Goal: Task Accomplishment & Management: Use online tool/utility

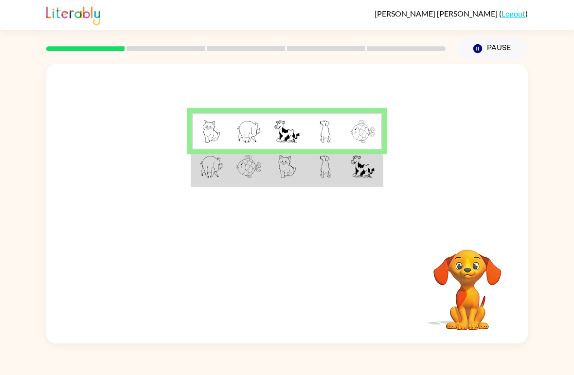
click at [325, 171] on img at bounding box center [325, 166] width 11 height 23
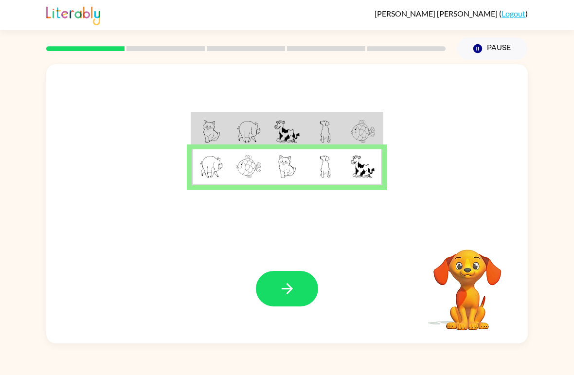
click at [293, 299] on button "button" at bounding box center [287, 289] width 62 height 36
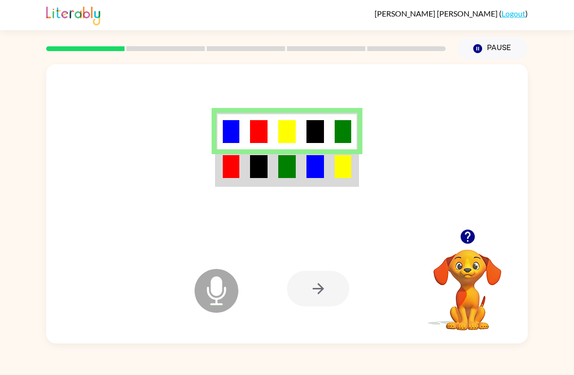
click at [237, 171] on img at bounding box center [231, 166] width 17 height 23
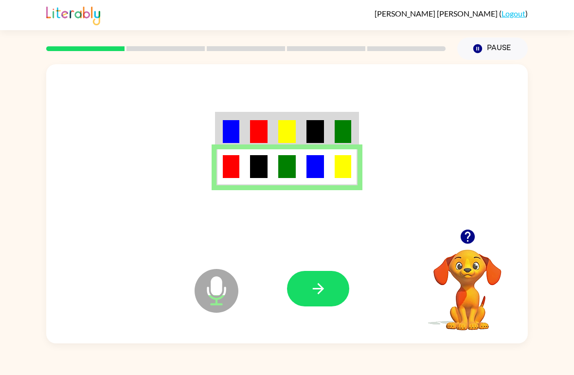
click at [317, 293] on icon "button" at bounding box center [318, 288] width 17 height 17
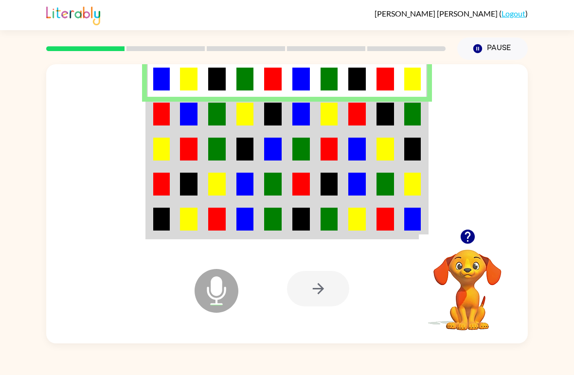
click at [162, 123] on img at bounding box center [161, 114] width 17 height 23
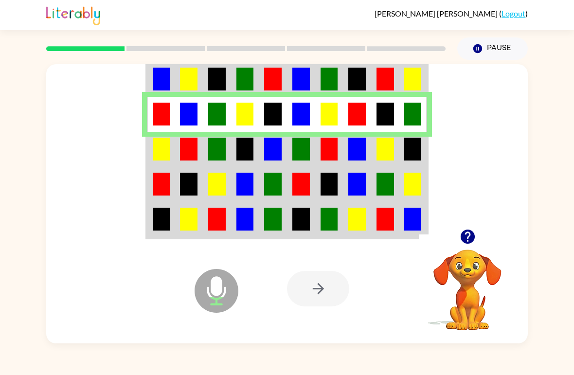
click at [178, 154] on td at bounding box center [189, 149] width 28 height 35
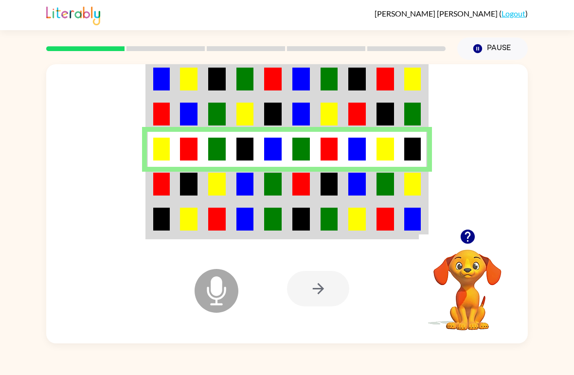
click at [160, 184] on img at bounding box center [161, 184] width 17 height 23
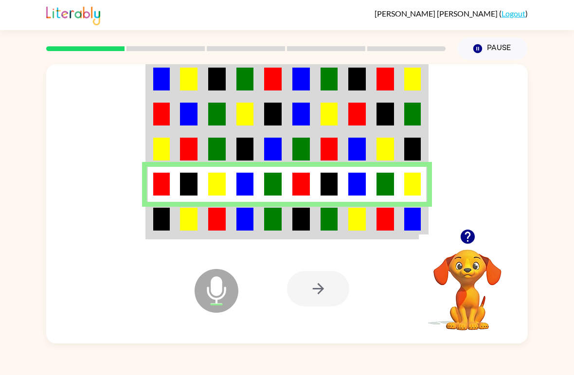
click at [318, 230] on td at bounding box center [329, 220] width 28 height 36
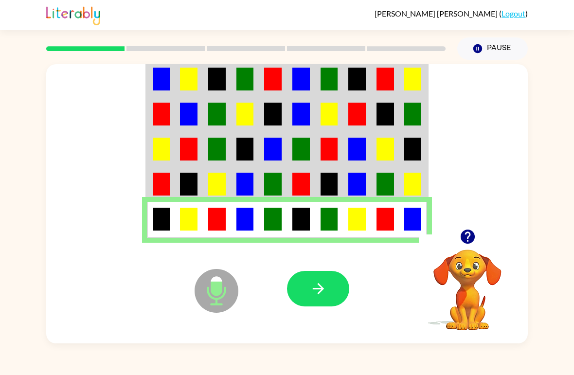
click at [327, 296] on button "button" at bounding box center [318, 289] width 62 height 36
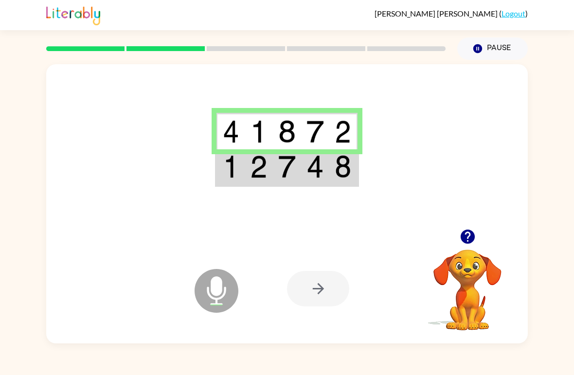
click at [227, 185] on td at bounding box center [230, 167] width 28 height 36
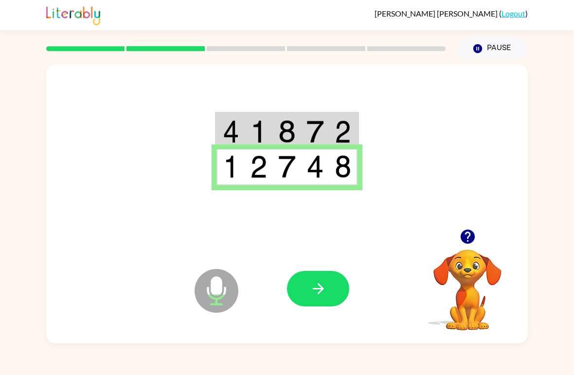
click at [317, 289] on icon "button" at bounding box center [318, 288] width 17 height 17
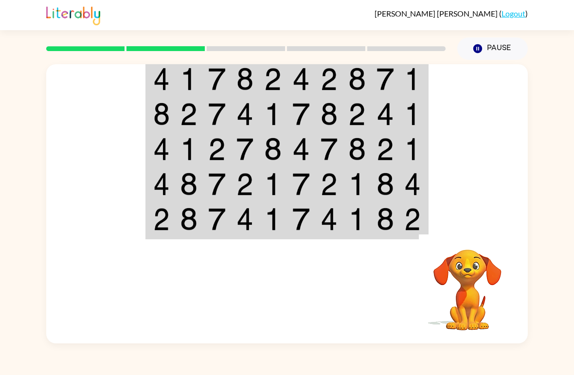
click at [178, 83] on td at bounding box center [189, 78] width 28 height 36
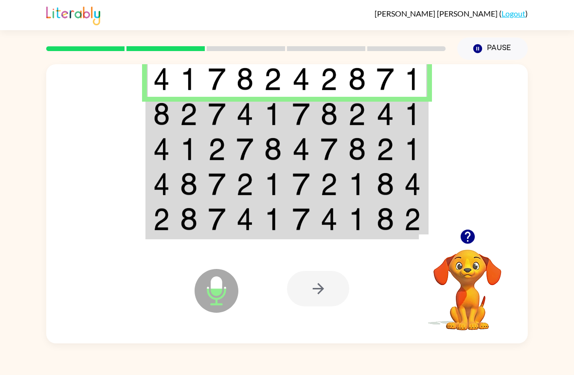
click at [148, 97] on td at bounding box center [161, 78] width 28 height 36
click at [156, 111] on img at bounding box center [161, 114] width 17 height 23
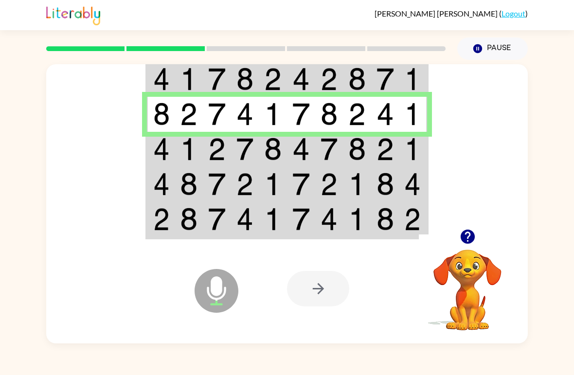
click at [161, 146] on img at bounding box center [161, 149] width 17 height 23
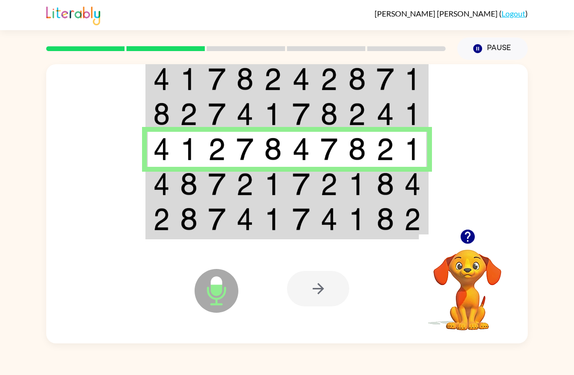
click at [154, 189] on img at bounding box center [161, 184] width 17 height 23
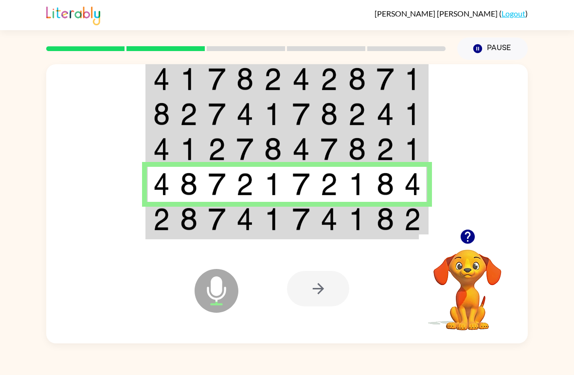
click at [165, 230] on img at bounding box center [161, 219] width 17 height 23
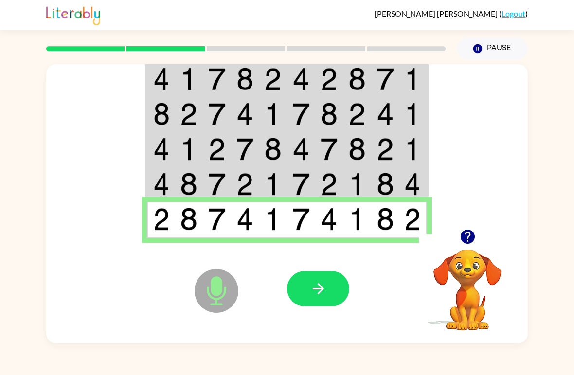
click at [325, 295] on icon "button" at bounding box center [318, 288] width 17 height 17
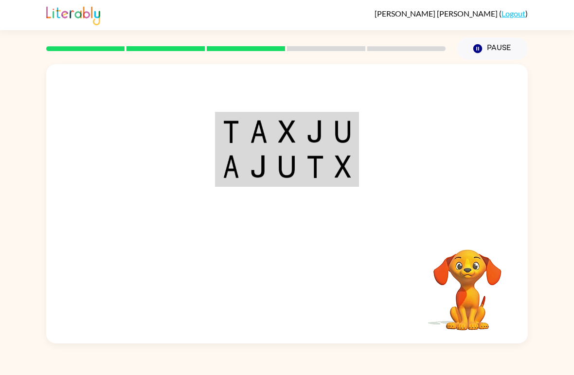
click at [349, 137] on img at bounding box center [343, 131] width 17 height 23
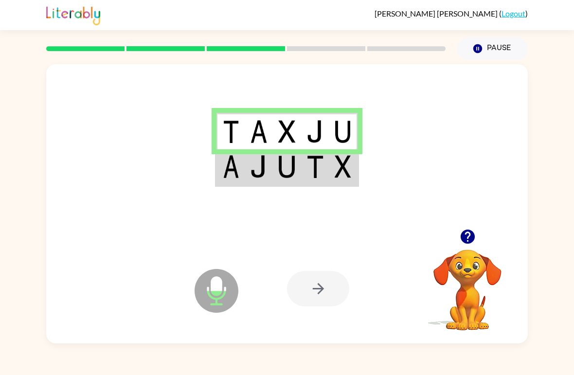
click at [357, 172] on td at bounding box center [343, 167] width 28 height 36
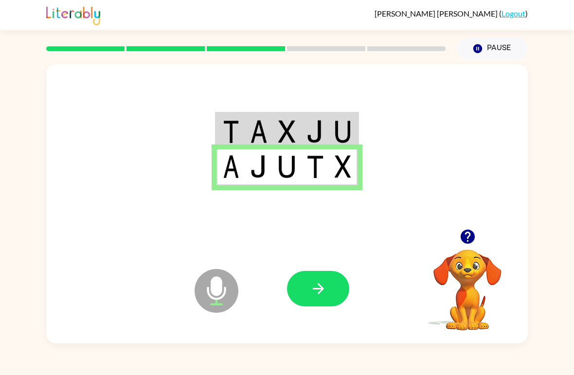
click at [334, 294] on button "button" at bounding box center [318, 289] width 62 height 36
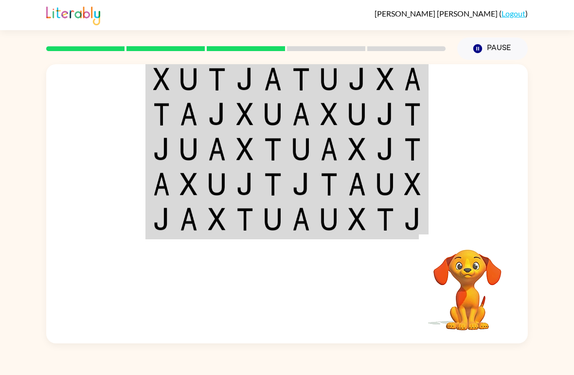
click at [404, 78] on img at bounding box center [412, 79] width 17 height 23
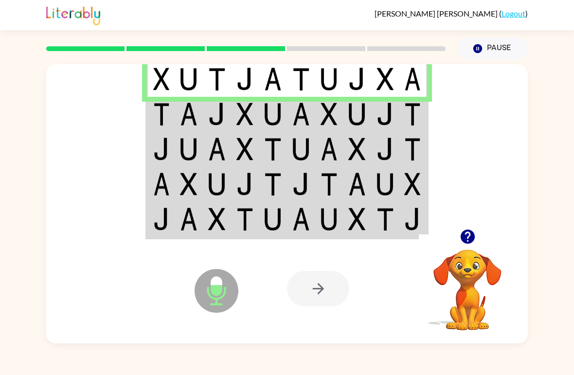
click at [409, 126] on img at bounding box center [412, 114] width 17 height 23
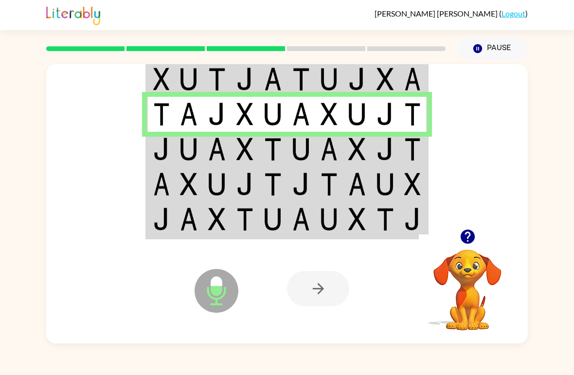
click at [419, 156] on img at bounding box center [412, 149] width 17 height 23
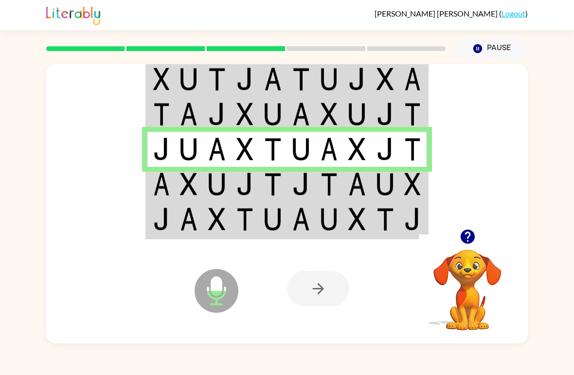
click at [416, 185] on img at bounding box center [412, 184] width 17 height 23
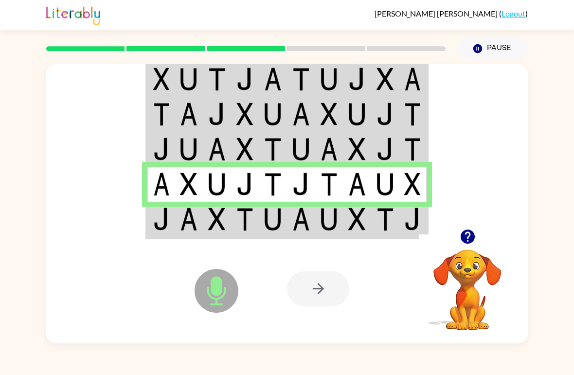
click at [401, 226] on td at bounding box center [413, 220] width 28 height 36
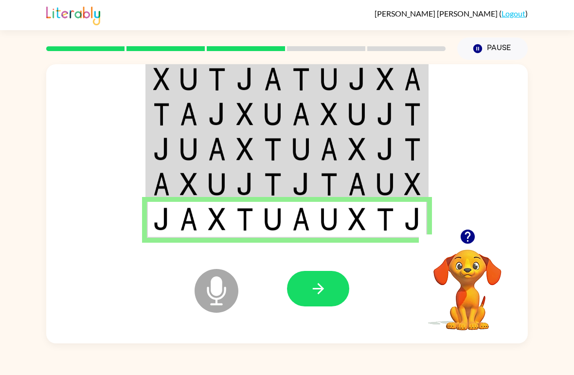
click at [330, 290] on button "button" at bounding box center [318, 289] width 62 height 36
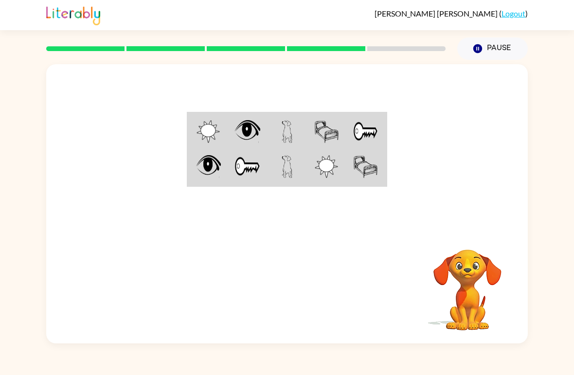
click at [483, 193] on div at bounding box center [287, 146] width 482 height 165
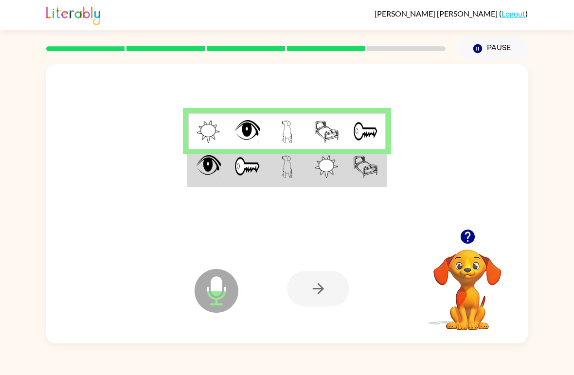
click at [312, 170] on td at bounding box center [326, 167] width 39 height 36
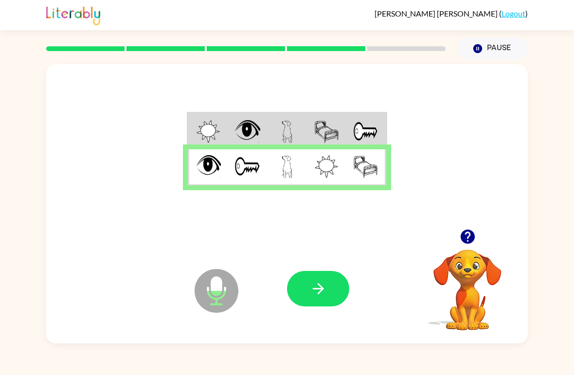
click at [332, 293] on button "button" at bounding box center [318, 289] width 62 height 36
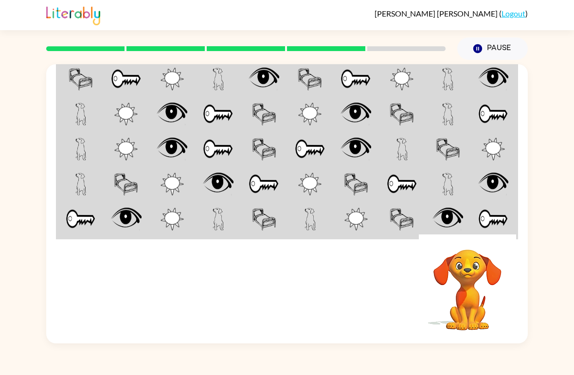
click at [435, 90] on td at bounding box center [448, 78] width 46 height 36
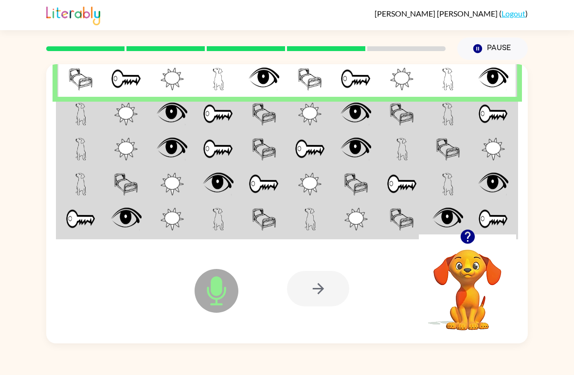
click at [315, 118] on img at bounding box center [309, 114] width 23 height 23
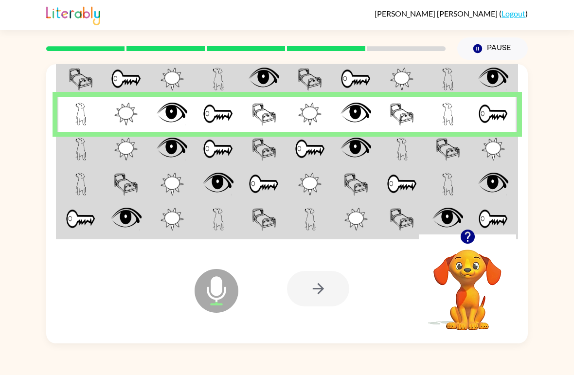
click at [249, 158] on td at bounding box center [264, 149] width 46 height 35
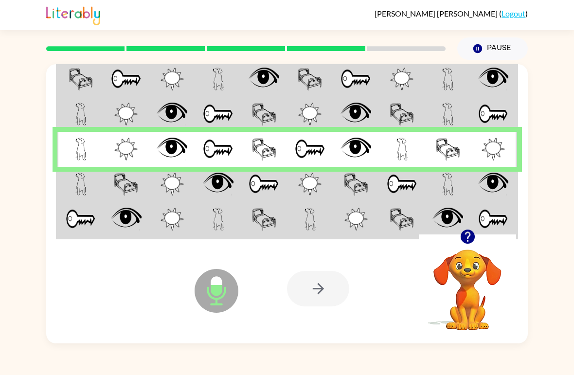
click at [241, 189] on td at bounding box center [264, 184] width 46 height 35
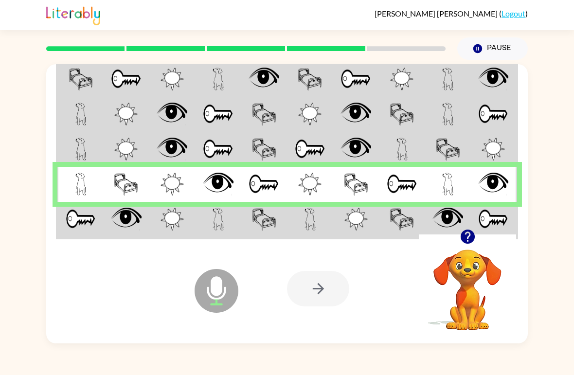
click at [221, 216] on img at bounding box center [218, 219] width 11 height 23
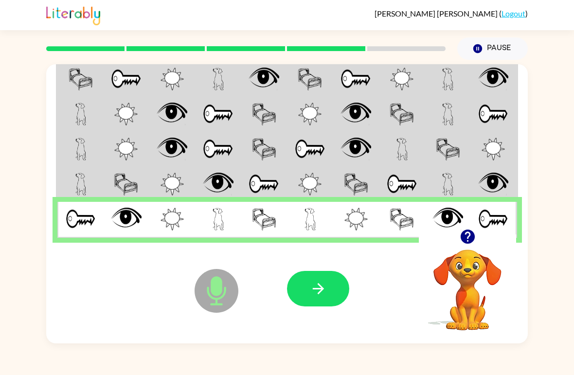
click at [331, 292] on button "button" at bounding box center [318, 289] width 62 height 36
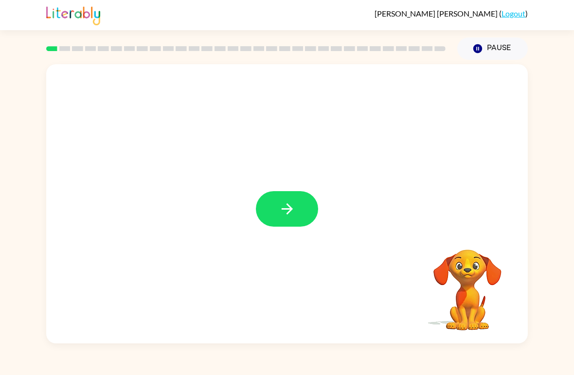
click at [281, 222] on button "button" at bounding box center [287, 209] width 62 height 36
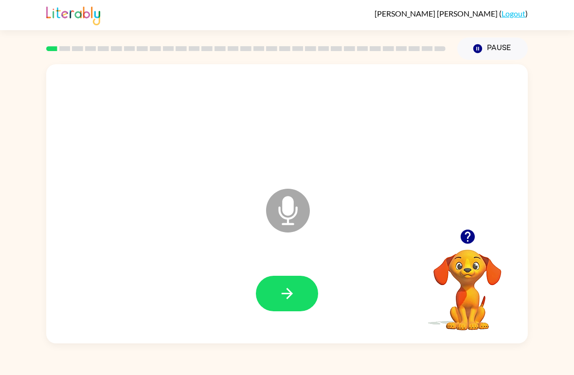
click at [304, 302] on button "button" at bounding box center [287, 294] width 62 height 36
click at [288, 306] on button "button" at bounding box center [287, 294] width 62 height 36
click at [299, 295] on button "button" at bounding box center [287, 294] width 62 height 36
click at [294, 291] on icon "button" at bounding box center [287, 293] width 17 height 17
click at [299, 300] on button "button" at bounding box center [287, 294] width 62 height 36
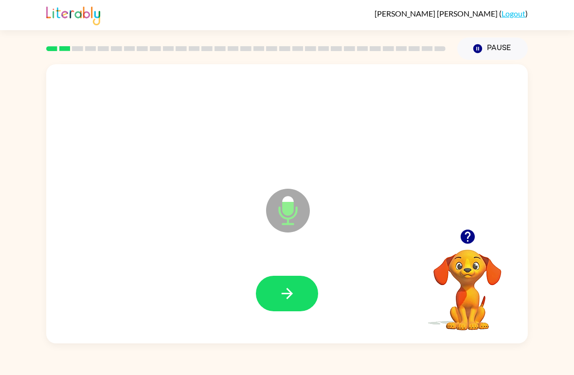
click at [293, 298] on icon "button" at bounding box center [287, 293] width 17 height 17
click at [293, 302] on icon "button" at bounding box center [287, 293] width 17 height 17
click at [296, 301] on button "button" at bounding box center [287, 294] width 62 height 36
click at [293, 293] on icon "button" at bounding box center [287, 293] width 17 height 17
click at [300, 302] on button "button" at bounding box center [287, 294] width 62 height 36
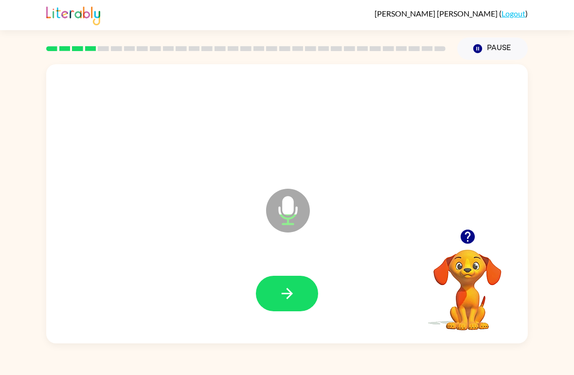
click at [296, 294] on button "button" at bounding box center [287, 294] width 62 height 36
click at [292, 298] on icon "button" at bounding box center [287, 293] width 17 height 17
click at [301, 293] on button "button" at bounding box center [287, 294] width 62 height 36
click at [284, 305] on button "button" at bounding box center [287, 294] width 62 height 36
click at [300, 288] on button "button" at bounding box center [287, 294] width 62 height 36
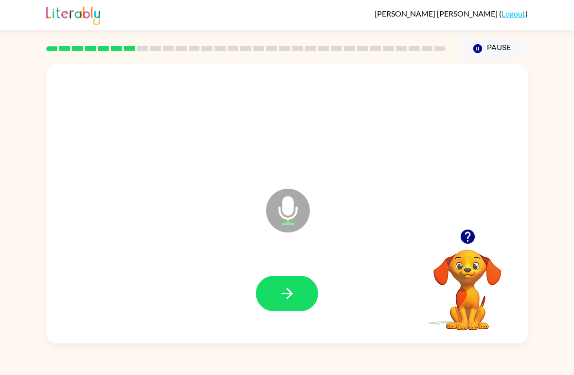
click at [302, 301] on button "button" at bounding box center [287, 294] width 62 height 36
click at [298, 293] on button "button" at bounding box center [287, 294] width 62 height 36
click at [300, 286] on button "button" at bounding box center [287, 294] width 62 height 36
click at [296, 296] on button "button" at bounding box center [287, 294] width 62 height 36
click at [297, 296] on button "button" at bounding box center [287, 294] width 62 height 36
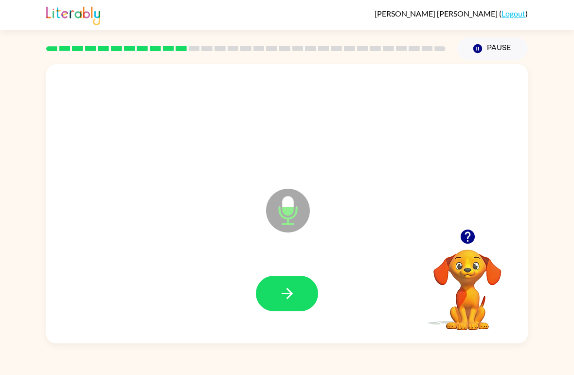
click at [294, 307] on button "button" at bounding box center [287, 294] width 62 height 36
click at [298, 304] on button "button" at bounding box center [287, 294] width 62 height 36
click at [293, 302] on icon "button" at bounding box center [287, 293] width 17 height 17
click at [292, 300] on icon "button" at bounding box center [287, 293] width 17 height 17
click at [288, 281] on button "button" at bounding box center [287, 294] width 62 height 36
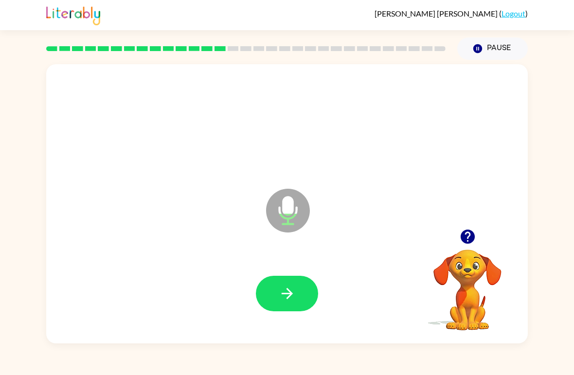
click at [292, 289] on icon "button" at bounding box center [287, 293] width 17 height 17
click at [279, 311] on button "button" at bounding box center [287, 294] width 62 height 36
click at [294, 290] on icon "button" at bounding box center [287, 293] width 17 height 17
click at [291, 301] on icon "button" at bounding box center [287, 293] width 17 height 17
click at [289, 302] on icon "button" at bounding box center [287, 293] width 17 height 17
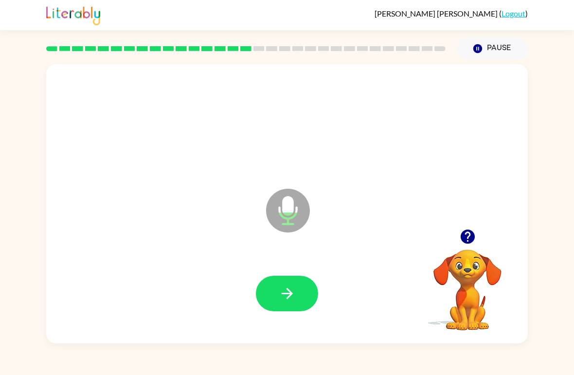
click at [290, 300] on icon "button" at bounding box center [287, 293] width 17 height 17
click at [300, 294] on button "button" at bounding box center [287, 294] width 62 height 36
click at [299, 290] on button "button" at bounding box center [287, 294] width 62 height 36
click at [306, 294] on button "button" at bounding box center [287, 294] width 62 height 36
click at [296, 291] on button "button" at bounding box center [287, 294] width 62 height 36
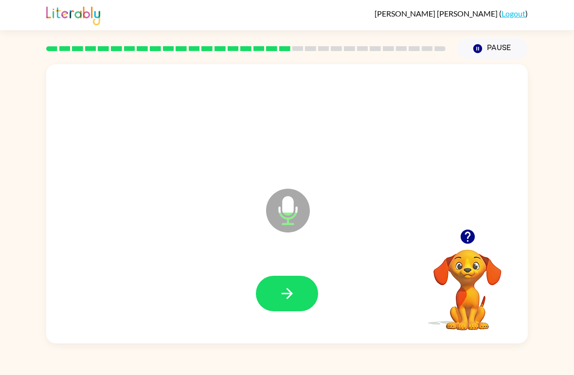
click at [298, 294] on button "button" at bounding box center [287, 294] width 62 height 36
click at [301, 289] on button "button" at bounding box center [287, 294] width 62 height 36
click at [296, 290] on button "button" at bounding box center [287, 294] width 62 height 36
click at [302, 299] on button "button" at bounding box center [287, 294] width 62 height 36
click at [294, 286] on icon "button" at bounding box center [287, 293] width 17 height 17
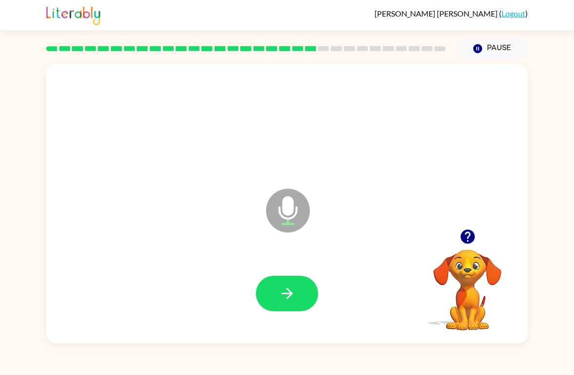
click at [290, 295] on icon "button" at bounding box center [286, 293] width 11 height 11
click at [283, 291] on icon "button" at bounding box center [287, 293] width 17 height 17
click at [290, 293] on icon "button" at bounding box center [286, 293] width 11 height 11
click at [293, 297] on icon "button" at bounding box center [287, 293] width 17 height 17
click at [292, 293] on icon "button" at bounding box center [287, 293] width 17 height 17
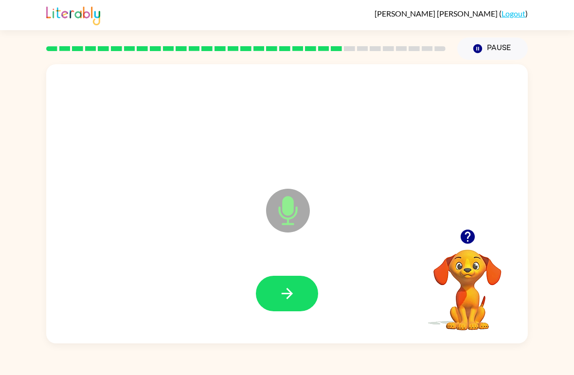
click at [295, 292] on icon "button" at bounding box center [287, 293] width 17 height 17
click at [299, 287] on button "button" at bounding box center [287, 294] width 62 height 36
click at [292, 296] on icon "button" at bounding box center [287, 293] width 17 height 17
click at [297, 299] on button "button" at bounding box center [287, 294] width 62 height 36
click at [300, 296] on button "button" at bounding box center [287, 294] width 62 height 36
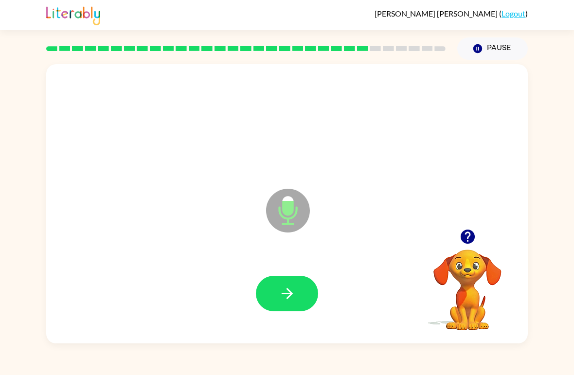
click at [302, 291] on button "button" at bounding box center [287, 294] width 62 height 36
click at [291, 294] on icon "button" at bounding box center [286, 293] width 11 height 11
click at [296, 295] on button "button" at bounding box center [287, 294] width 62 height 36
click at [290, 302] on icon "button" at bounding box center [287, 293] width 17 height 17
click at [295, 288] on icon "button" at bounding box center [287, 293] width 17 height 17
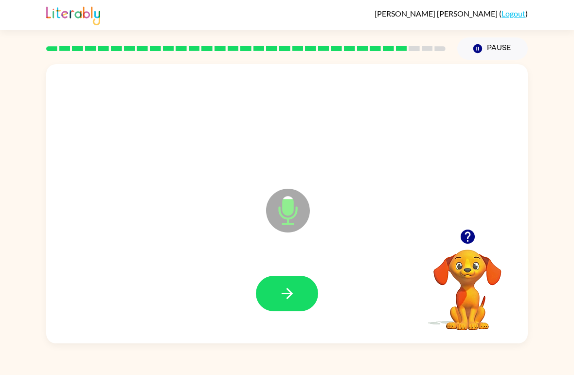
click at [296, 289] on button "button" at bounding box center [287, 294] width 62 height 36
click at [297, 297] on button "button" at bounding box center [287, 294] width 62 height 36
click at [287, 295] on icon "button" at bounding box center [286, 293] width 11 height 11
click at [301, 294] on button "button" at bounding box center [287, 294] width 62 height 36
click at [298, 292] on button "button" at bounding box center [287, 294] width 62 height 36
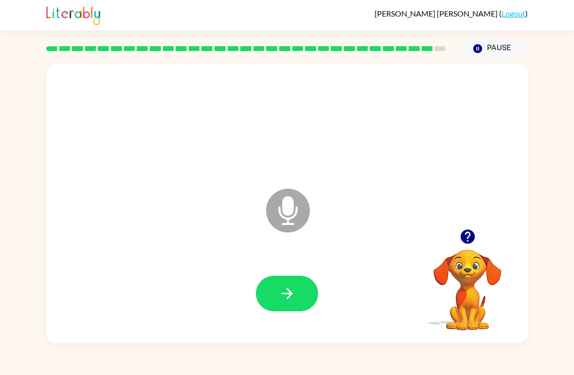
click at [480, 56] on button "Pause Pause" at bounding box center [492, 48] width 71 height 22
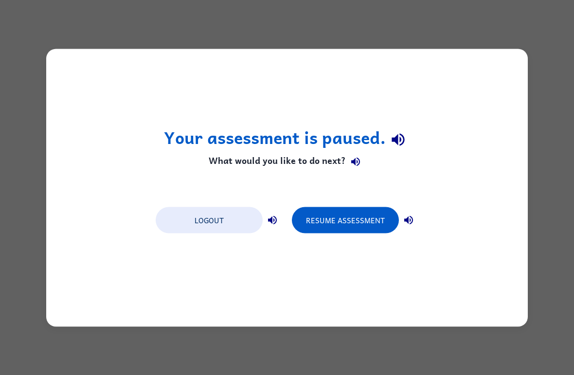
click at [469, 88] on div "Your assessment is paused. What would you like to do next? Logout Resume Assess…" at bounding box center [287, 188] width 482 height 278
click at [386, 221] on button "Resume Assessment" at bounding box center [345, 220] width 107 height 26
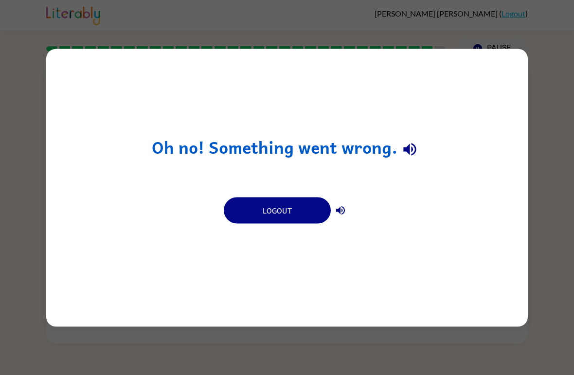
click at [452, 114] on div "Oh no! Something went wrong. Logout" at bounding box center [287, 188] width 482 height 278
click at [101, 359] on div "Oh no! Something went wrong. Logout" at bounding box center [287, 187] width 574 height 375
click at [414, 144] on icon "button" at bounding box center [409, 149] width 17 height 17
click at [341, 211] on icon "button" at bounding box center [341, 210] width 12 height 12
click at [534, 33] on div "Oh no! Something went wrong. Logout" at bounding box center [287, 187] width 574 height 375
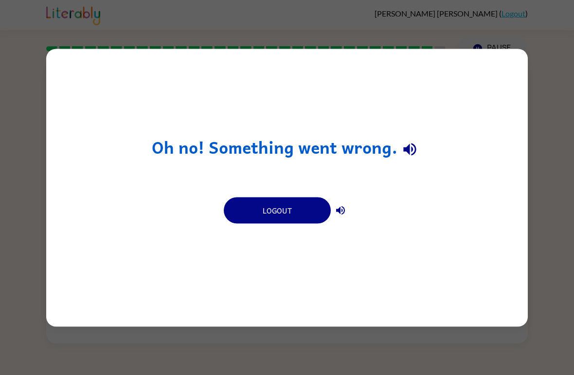
click at [554, 83] on div "Oh no! Something went wrong. Logout" at bounding box center [287, 187] width 574 height 375
click at [552, 259] on div "Oh no! Something went wrong. Logout" at bounding box center [287, 187] width 574 height 375
click at [315, 141] on h1 "Oh no! Something went wrong." at bounding box center [287, 149] width 270 height 25
click at [412, 141] on icon "button" at bounding box center [409, 149] width 17 height 17
click at [346, 23] on div "Oh no! Something went wrong. Logout" at bounding box center [287, 187] width 574 height 375
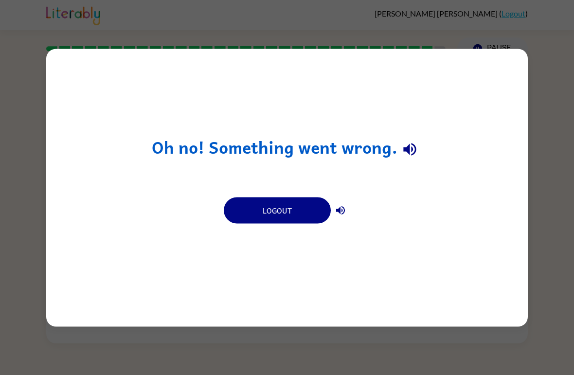
click at [346, 201] on div "Logout" at bounding box center [287, 209] width 126 height 27
click at [281, 199] on button "Logout" at bounding box center [277, 210] width 107 height 26
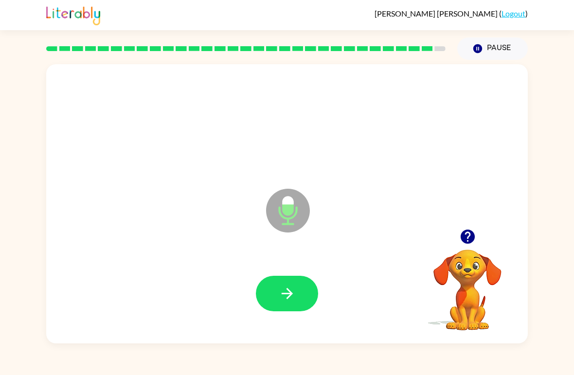
click at [296, 289] on button "button" at bounding box center [287, 294] width 62 height 36
click at [299, 280] on button "button" at bounding box center [287, 294] width 62 height 36
